Goal: Obtain resource: Download file/media

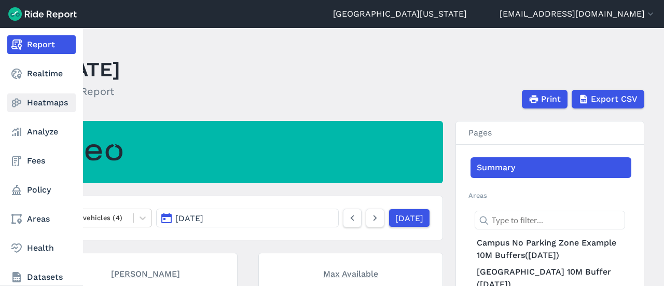
click at [12, 101] on use at bounding box center [17, 103] width 10 height 9
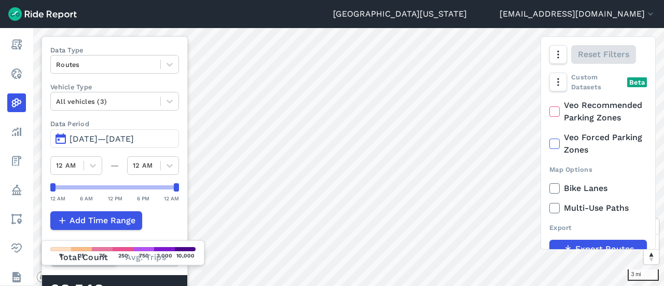
click at [92, 136] on span "[DATE]—[DATE]" at bounding box center [101, 139] width 64 height 10
click at [90, 135] on span "[DATE]—[DATE]" at bounding box center [101, 139] width 64 height 10
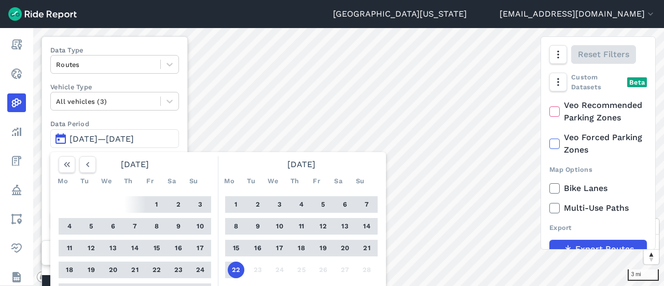
click at [238, 201] on button "1" at bounding box center [236, 204] width 17 height 17
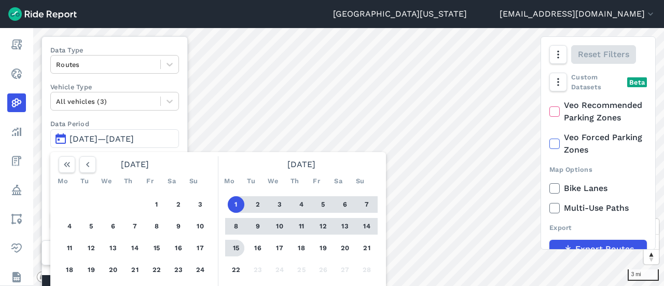
click at [234, 251] on button "15" at bounding box center [236, 248] width 17 height 17
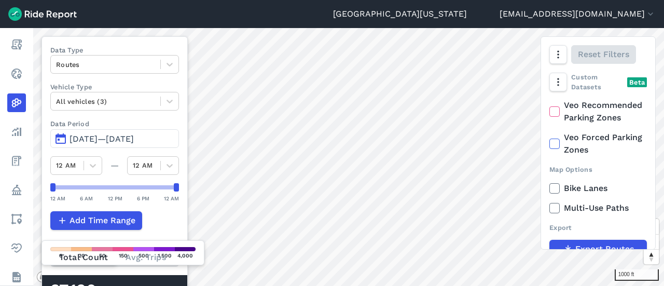
scroll to position [19, 0]
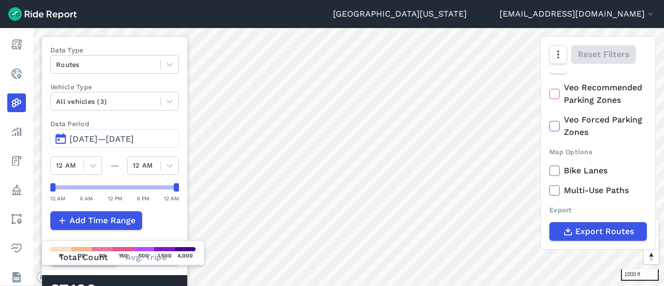
click at [159, 238] on div "Count Type" at bounding box center [114, 243] width 129 height 10
click at [50, 248] on input "Count Type Total Count Avg. Trips" at bounding box center [50, 251] width 0 height 7
click at [154, 278] on div "[STREET_ADDRESS] Trips" at bounding box center [114, 289] width 145 height 29
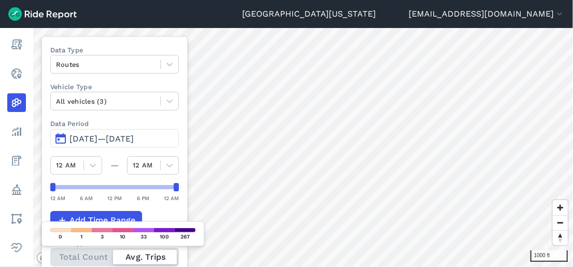
click at [74, 254] on div "Total Count Avg. Trips" at bounding box center [114, 257] width 129 height 19
click at [50, 254] on input "Count Type Total Count Avg. Trips" at bounding box center [50, 251] width 0 height 7
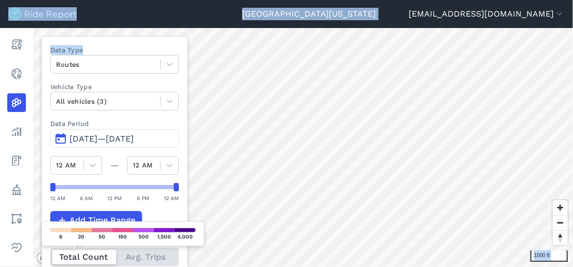
drag, startPoint x: 149, startPoint y: 41, endPoint x: 165, endPoint y: -35, distance: 77.4
click at [165, 0] on html "[GEOGRAPHIC_DATA][US_STATE] [EMAIL_ADDRESS][DOMAIN_NAME] Settings Terms Sign Ou…" at bounding box center [286, 133] width 573 height 267
click at [148, 4] on header "[GEOGRAPHIC_DATA][US_STATE] [EMAIL_ADDRESS][DOMAIN_NAME] Settings Terms Sign Out" at bounding box center [286, 14] width 573 height 28
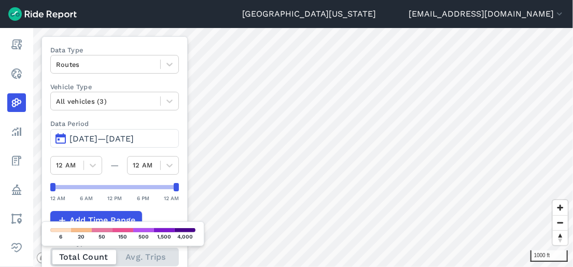
click at [119, 47] on label "Data Type" at bounding box center [114, 50] width 129 height 10
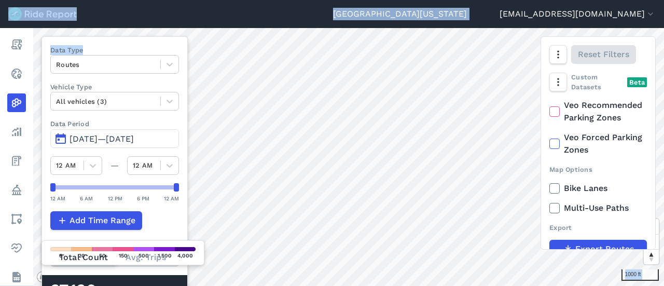
drag, startPoint x: 85, startPoint y: 46, endPoint x: 91, endPoint y: 16, distance: 30.7
click at [91, 16] on div "[GEOGRAPHIC_DATA][US_STATE] [EMAIL_ADDRESS][DOMAIN_NAME] Settings Terms Sign Ou…" at bounding box center [332, 143] width 664 height 286
click at [101, 10] on header "[GEOGRAPHIC_DATA][US_STATE] [EMAIL_ADDRESS][DOMAIN_NAME] Settings Terms Sign Out" at bounding box center [332, 14] width 664 height 28
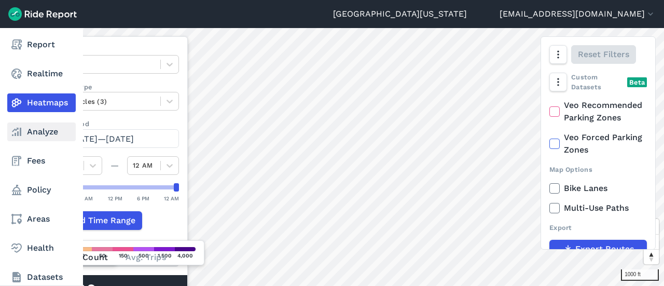
click at [24, 127] on link "Analyze" at bounding box center [41, 131] width 68 height 19
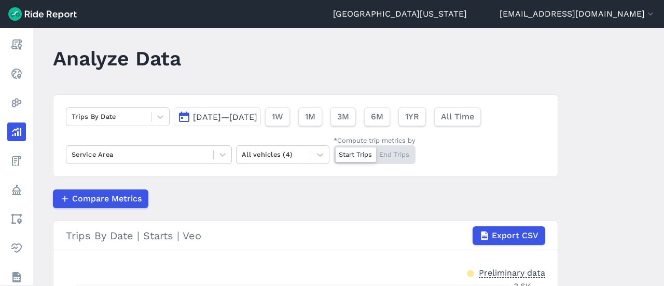
scroll to position [10, 0]
click at [220, 115] on span "[DATE]—[DATE]" at bounding box center [225, 118] width 64 height 10
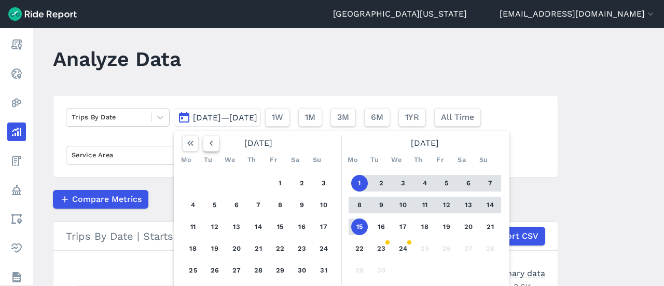
click at [208, 146] on icon "button" at bounding box center [211, 143] width 10 height 10
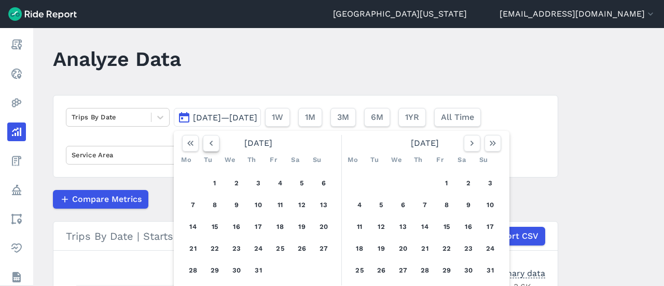
click at [208, 146] on icon "button" at bounding box center [211, 143] width 10 height 10
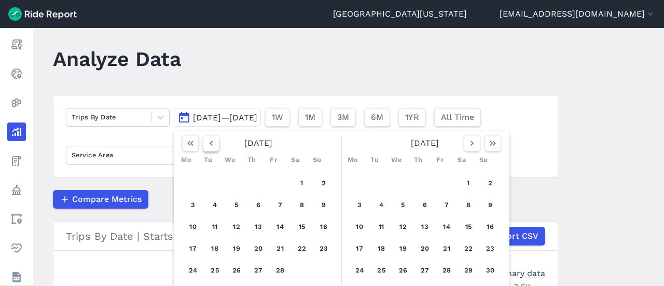
click at [208, 146] on icon "button" at bounding box center [211, 143] width 10 height 10
click at [211, 145] on icon "button" at bounding box center [211, 143] width 10 height 10
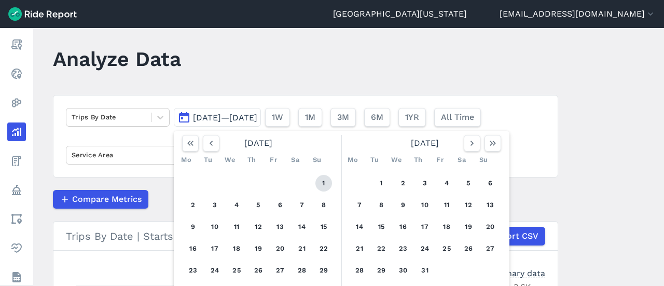
click at [322, 180] on button "1" at bounding box center [323, 183] width 17 height 17
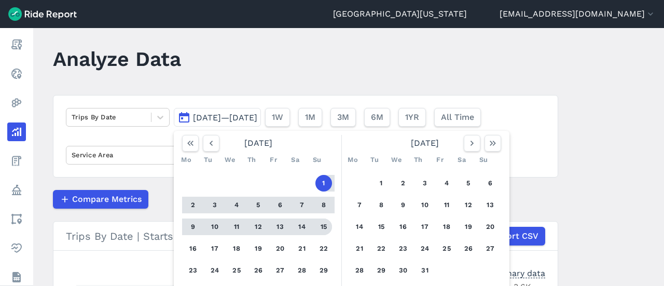
click at [320, 230] on button "15" at bounding box center [323, 226] width 17 height 17
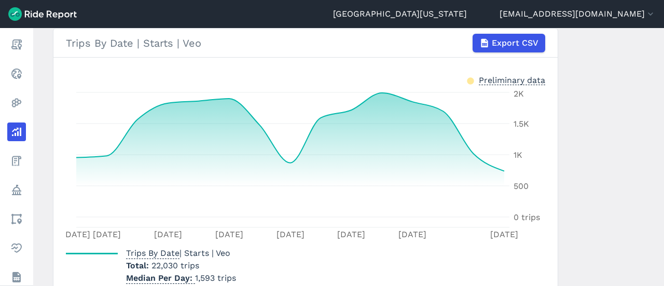
scroll to position [203, 0]
click at [494, 48] on span "Export CSV" at bounding box center [514, 43] width 47 height 12
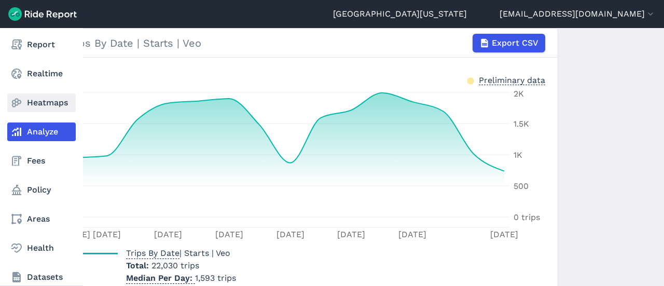
click at [23, 104] on link "Heatmaps" at bounding box center [41, 102] width 68 height 19
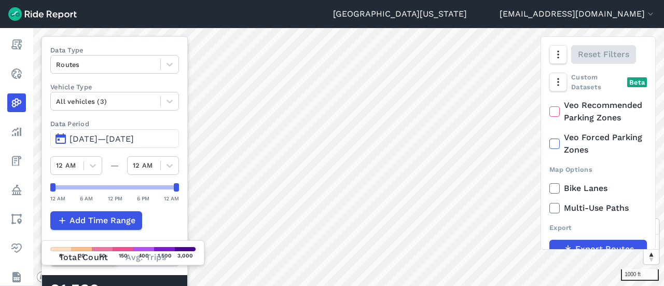
click at [141, 277] on div "21,530 Matched Trips" at bounding box center [114, 289] width 145 height 29
click at [58, 138] on button "[DATE]—[DATE]" at bounding box center [114, 138] width 129 height 19
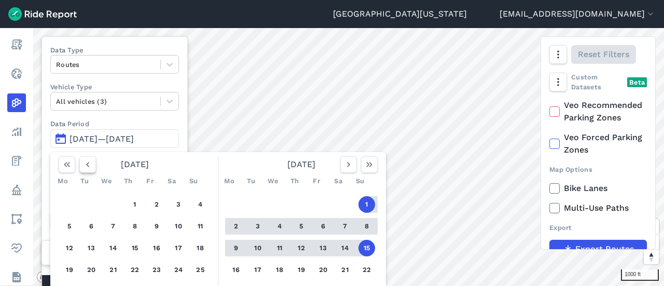
click at [89, 169] on button "button" at bounding box center [87, 164] width 17 height 17
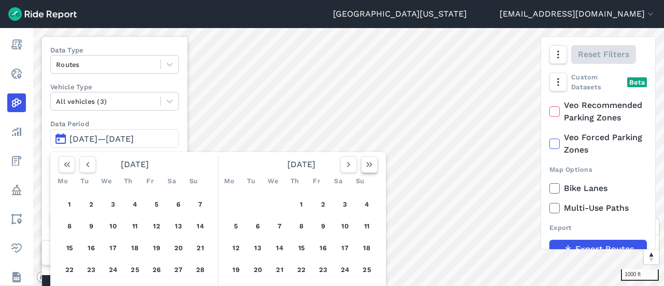
click at [370, 163] on icon "button" at bounding box center [369, 164] width 10 height 10
click at [231, 204] on button "1" at bounding box center [236, 204] width 17 height 17
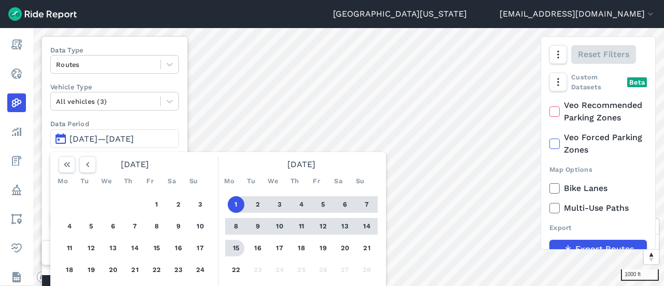
click at [232, 247] on button "15" at bounding box center [236, 248] width 17 height 17
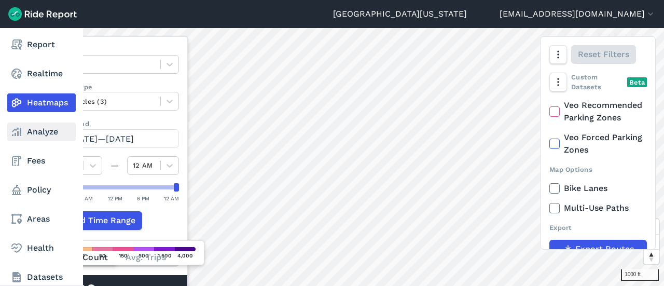
click at [13, 133] on icon at bounding box center [16, 131] width 12 height 12
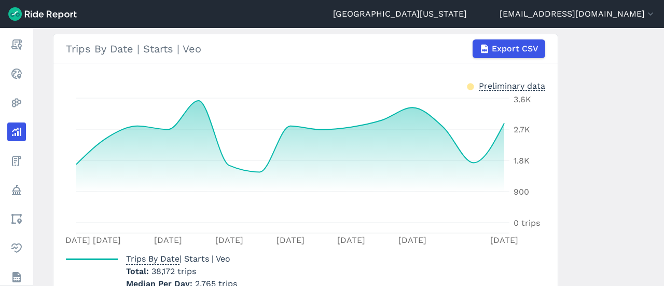
scroll to position [202, 0]
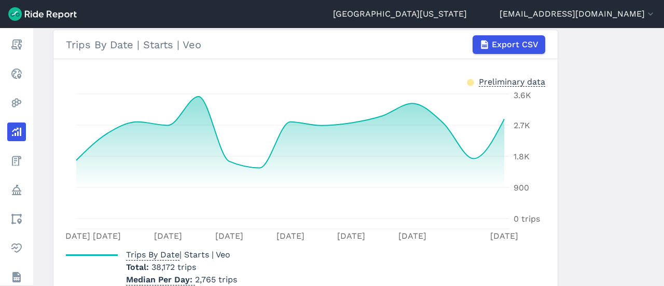
click at [638, 138] on main "Analyze Data Trips By Date [DATE]—[DATE] 1W 1M 3M 6M 1YR All Time Service Area …" at bounding box center [348, 157] width 631 height 258
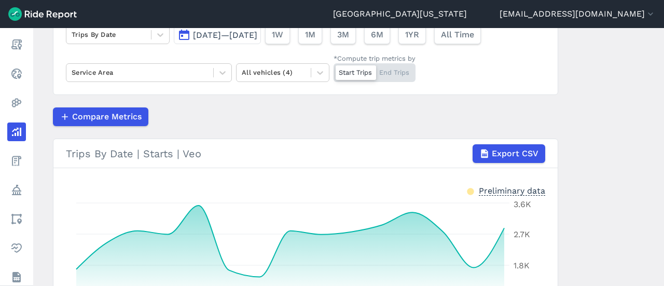
scroll to position [85, 0]
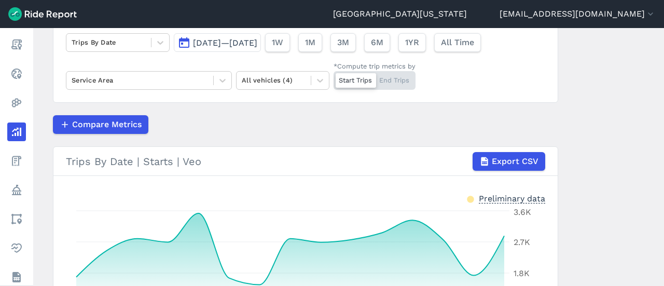
click at [185, 43] on button "[DATE]—[DATE]" at bounding box center [217, 42] width 87 height 19
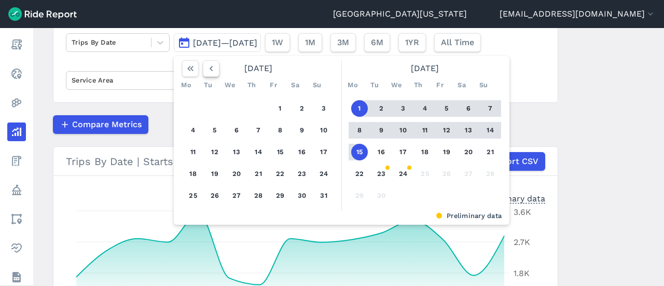
click at [207, 72] on icon "button" at bounding box center [211, 68] width 10 height 10
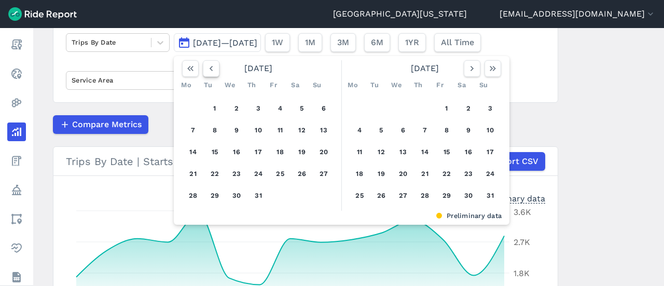
click at [207, 72] on icon "button" at bounding box center [211, 68] width 10 height 10
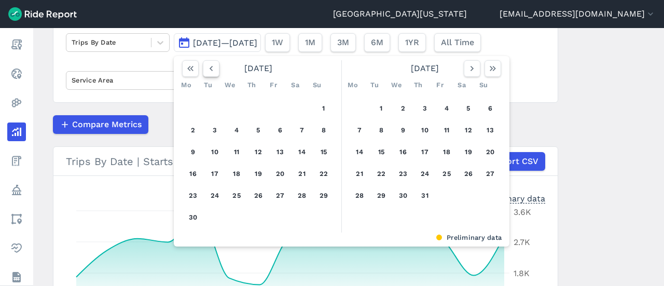
click at [207, 72] on icon "button" at bounding box center [211, 68] width 10 height 10
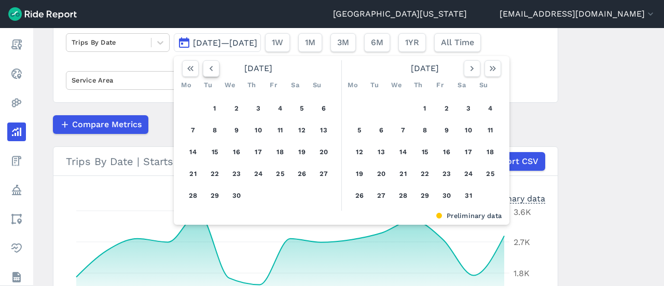
click at [207, 72] on icon "button" at bounding box center [211, 68] width 10 height 10
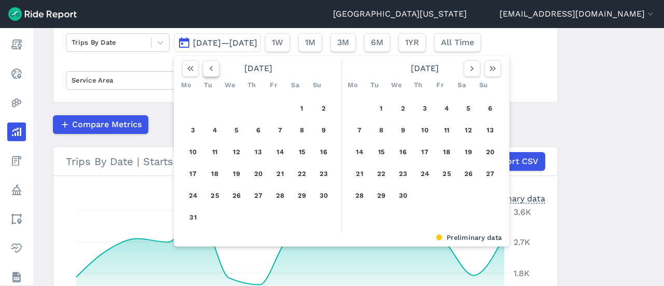
click at [207, 72] on icon "button" at bounding box center [211, 68] width 10 height 10
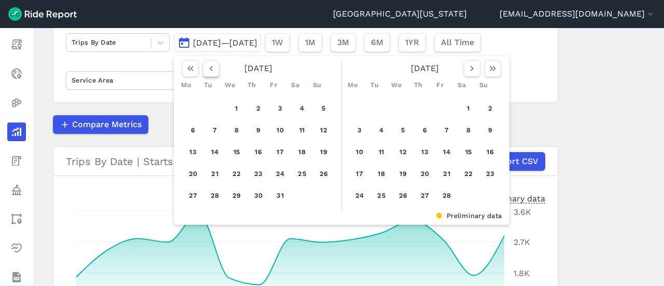
click at [207, 72] on icon "button" at bounding box center [211, 68] width 10 height 10
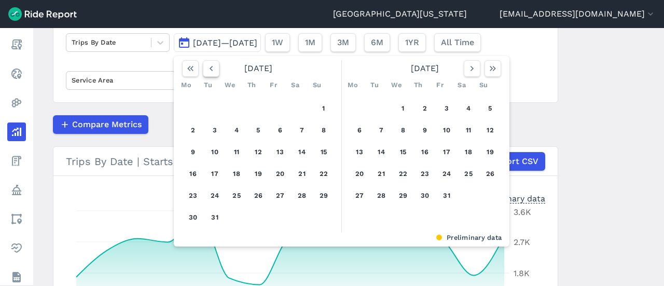
click at [207, 72] on icon "button" at bounding box center [211, 68] width 10 height 10
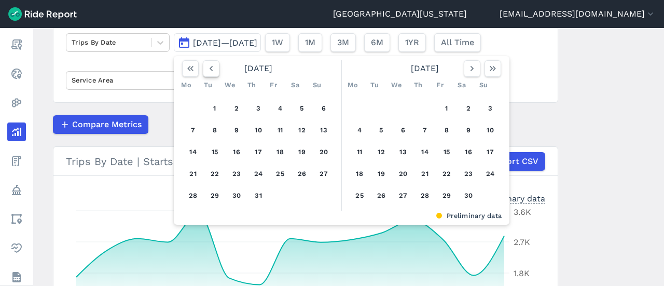
click at [207, 72] on icon "button" at bounding box center [211, 68] width 10 height 10
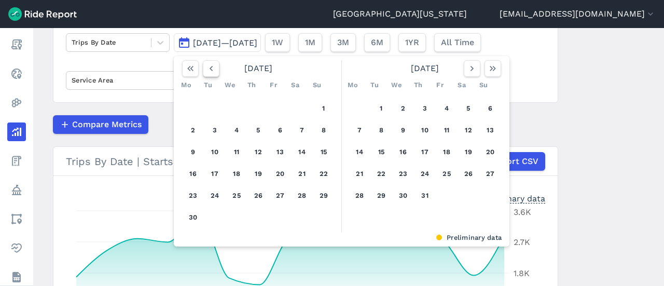
click at [207, 72] on icon "button" at bounding box center [211, 68] width 10 height 10
click at [493, 103] on button "1" at bounding box center [490, 108] width 17 height 17
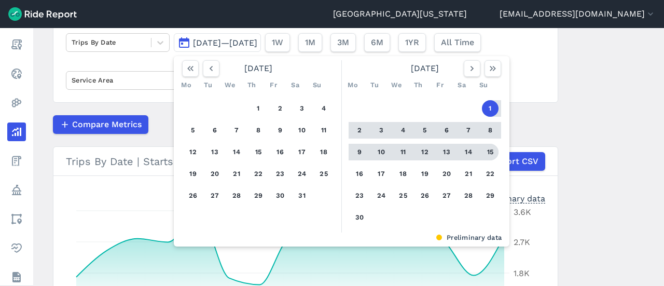
click at [486, 157] on button "15" at bounding box center [490, 152] width 17 height 17
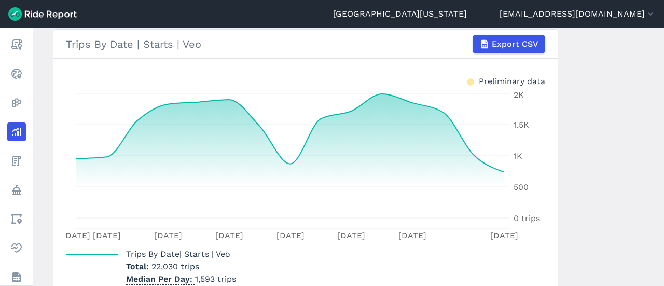
scroll to position [203, 0]
